Goal: Information Seeking & Learning: Learn about a topic

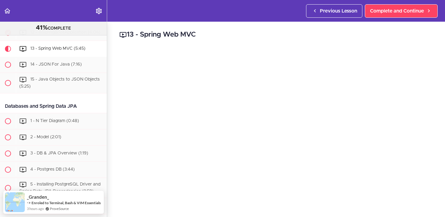
scroll to position [22, 0]
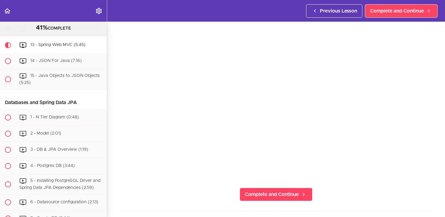
scroll to position [59, 0]
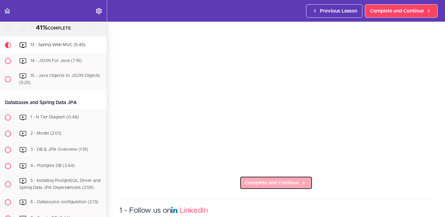
click at [260, 180] on span "Complete and Continue" at bounding box center [272, 182] width 54 height 7
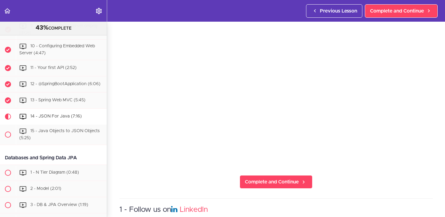
scroll to position [64, 0]
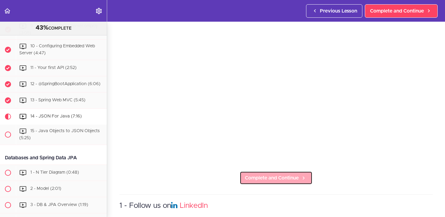
click at [274, 177] on span "Complete and Continue" at bounding box center [272, 178] width 54 height 7
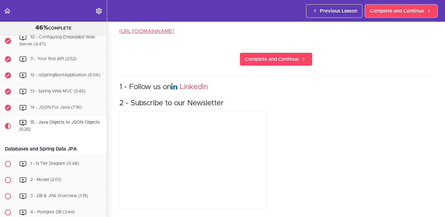
scroll to position [270, 0]
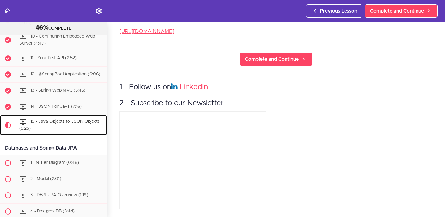
click at [65, 126] on div "15 - Java Objects to JSON Objects (5:25)" at bounding box center [61, 125] width 91 height 20
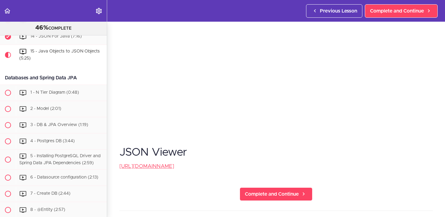
scroll to position [101, 0]
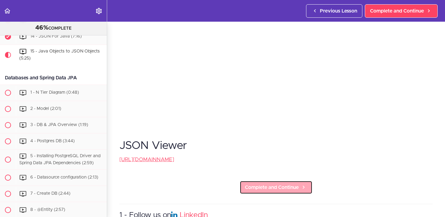
click at [308, 190] on link "Complete and Continue" at bounding box center [275, 187] width 73 height 13
